Goal: Transaction & Acquisition: Purchase product/service

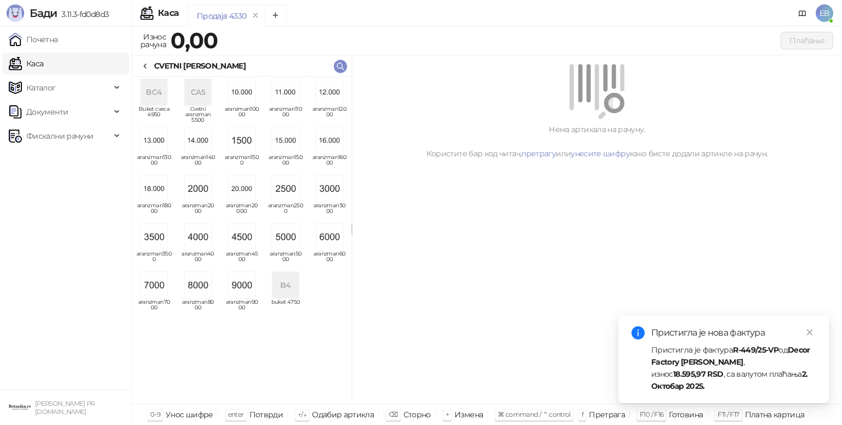
click at [243, 282] on img "grid" at bounding box center [242, 285] width 26 height 26
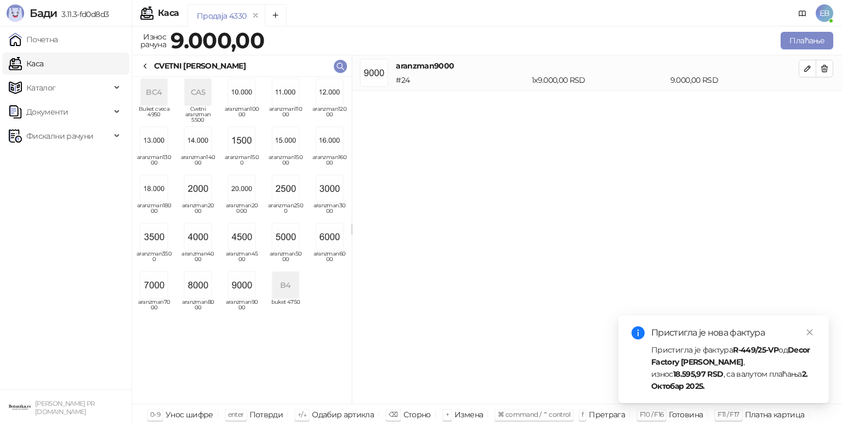
click at [154, 65] on div "CVETNI [PERSON_NAME]" at bounding box center [200, 66] width 92 height 12
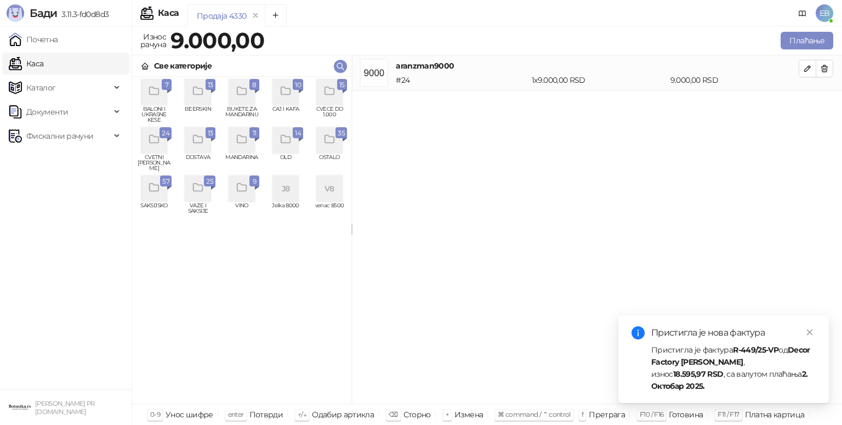
click at [324, 94] on icon "grid" at bounding box center [330, 91] width 13 height 13
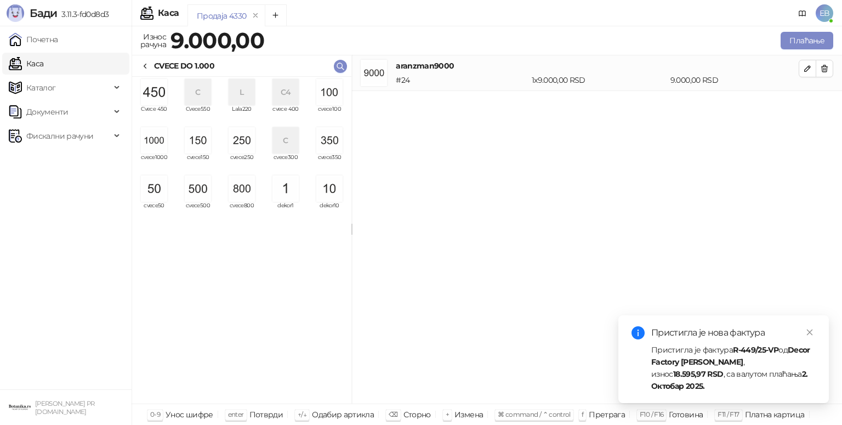
click at [242, 189] on img "grid" at bounding box center [242, 188] width 26 height 26
click at [332, 92] on img "grid" at bounding box center [329, 92] width 26 height 26
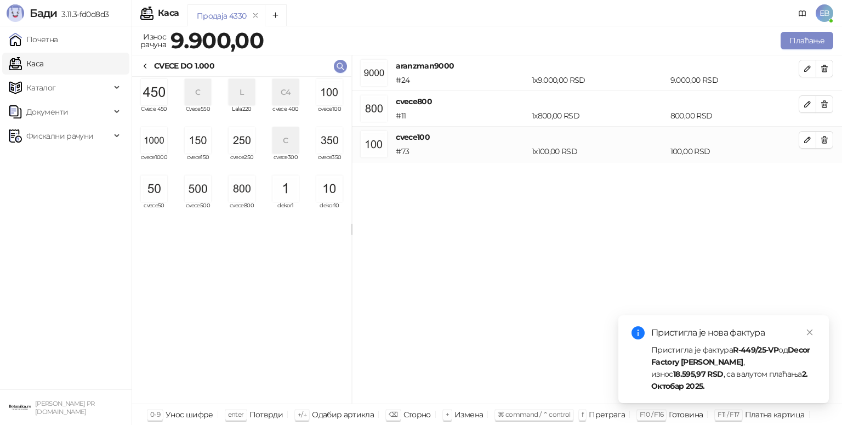
click at [147, 67] on icon at bounding box center [145, 66] width 9 height 9
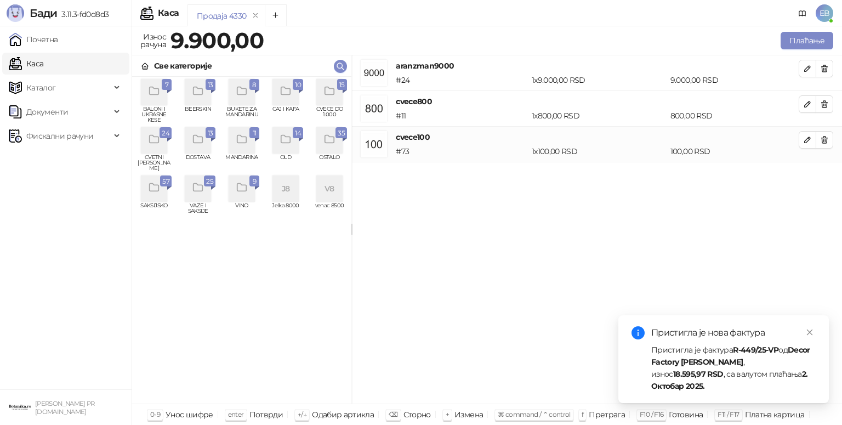
click at [200, 186] on icon "grid" at bounding box center [198, 188] width 13 height 13
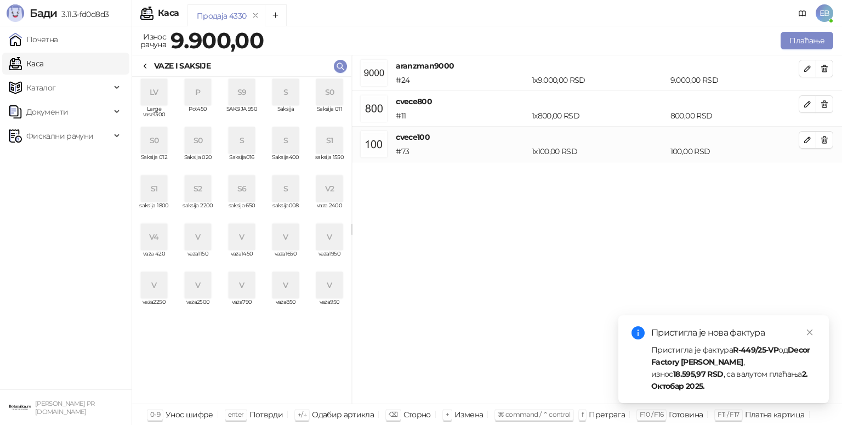
click at [282, 285] on div "V" at bounding box center [286, 285] width 26 height 26
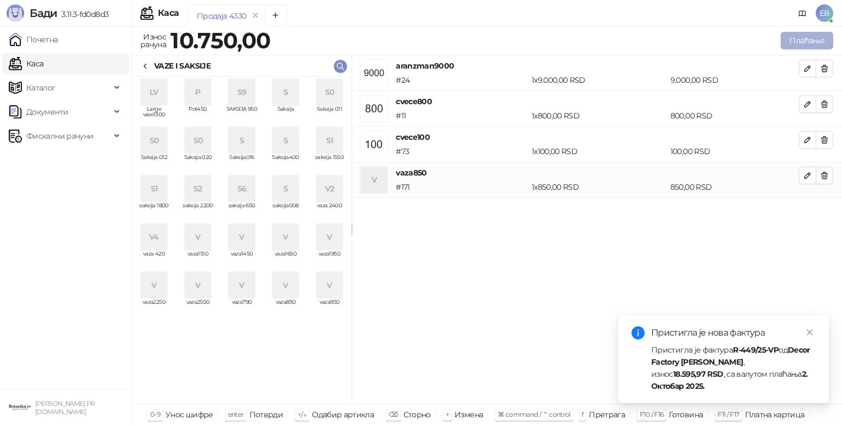
click at [809, 37] on button "Плаћање" at bounding box center [807, 41] width 53 height 18
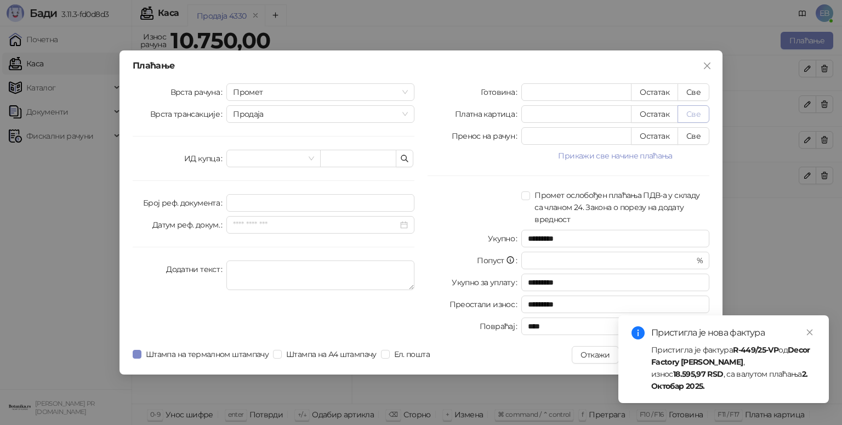
click at [695, 116] on button "Све" at bounding box center [694, 114] width 32 height 18
type input "*****"
type input "****"
click at [812, 338] on link "Close" at bounding box center [810, 332] width 12 height 12
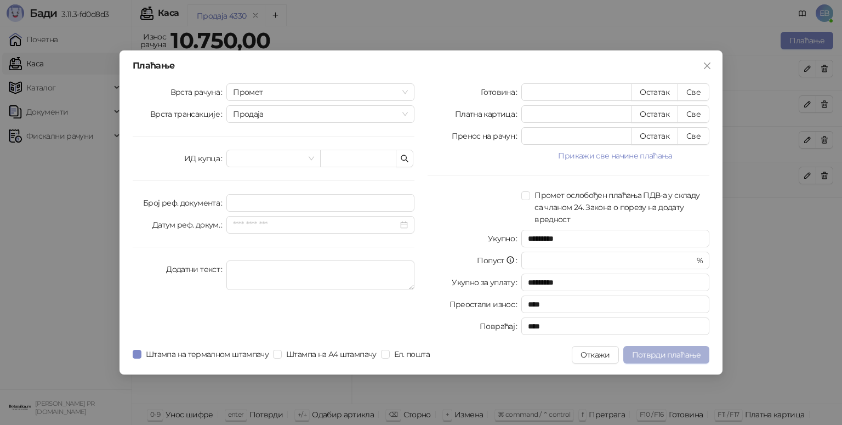
click at [678, 350] on span "Потврди плаћање" at bounding box center [666, 355] width 69 height 10
